Goal: Find contact information: Find contact information

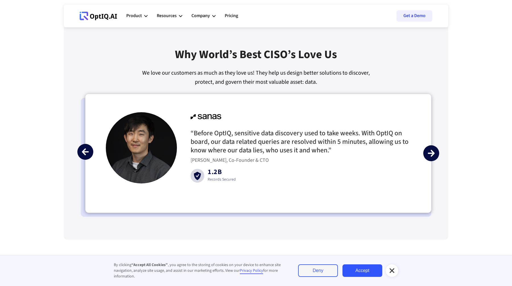
scroll to position [1291, 0]
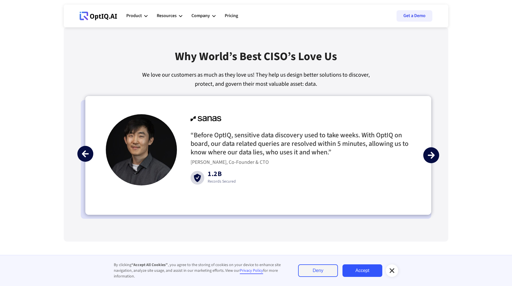
click at [90, 151] on div "previous slide" at bounding box center [85, 154] width 16 height 16
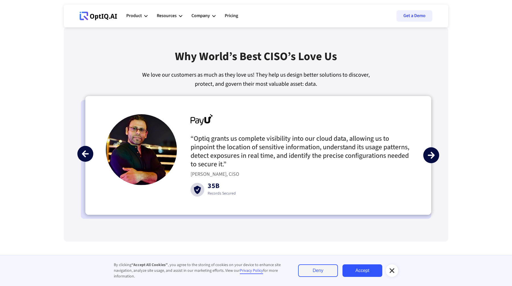
click at [90, 151] on div "previous slide" at bounding box center [85, 154] width 16 height 16
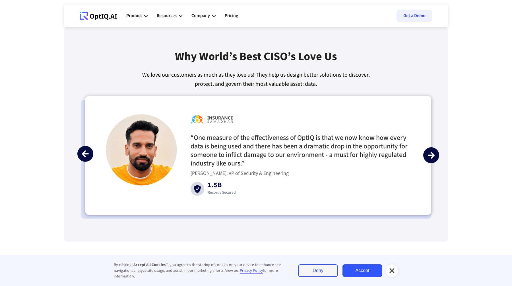
click at [90, 151] on div "previous slide" at bounding box center [85, 154] width 16 height 16
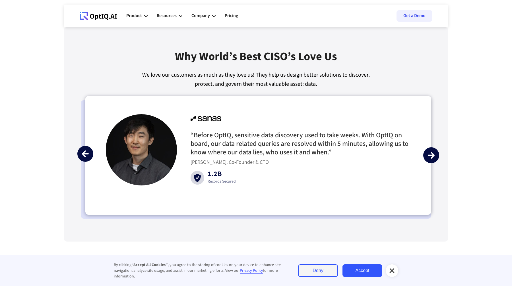
click at [90, 151] on div "previous slide" at bounding box center [85, 154] width 16 height 16
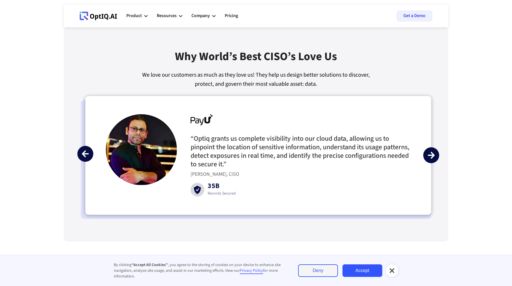
click at [90, 151] on div "previous slide" at bounding box center [85, 154] width 16 height 16
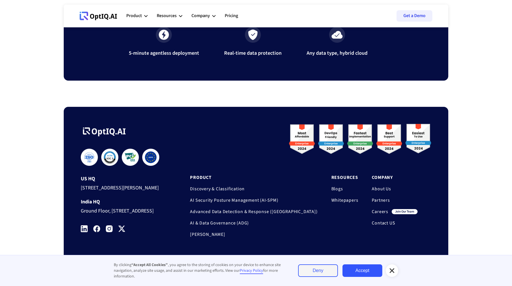
scroll to position [1847, 0]
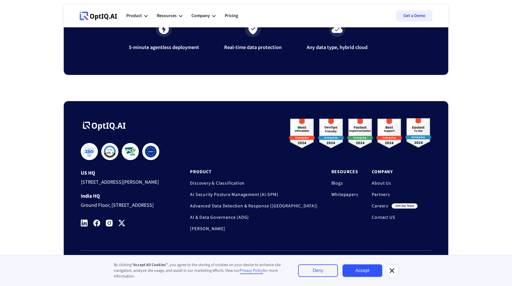
click at [309, 271] on link "Deny" at bounding box center [318, 270] width 40 height 13
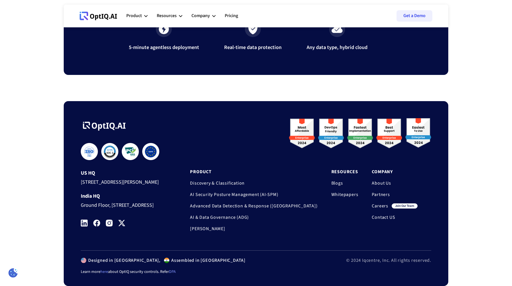
click at [122, 176] on div "[STREET_ADDRESS][PERSON_NAME]" at bounding box center [125, 181] width 88 height 11
click at [116, 202] on div "Ground Floor, [STREET_ADDRESS]" at bounding box center [125, 204] width 88 height 11
click at [124, 223] on img at bounding box center [121, 222] width 7 height 7
